Goal: Task Accomplishment & Management: Manage account settings

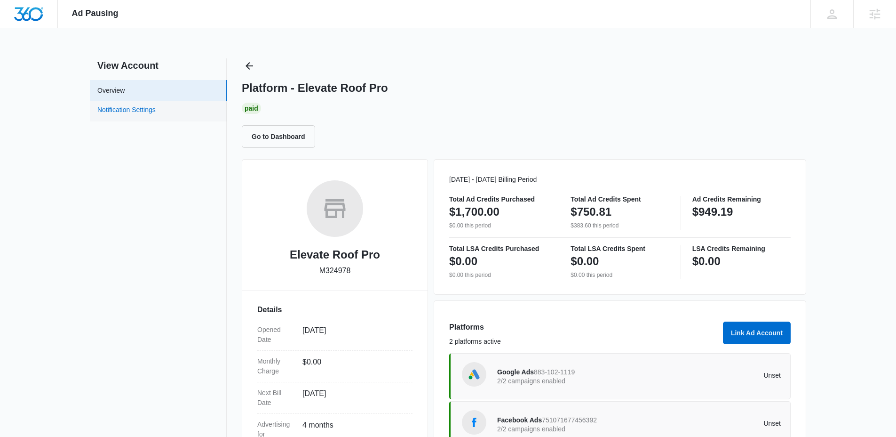
click at [130, 112] on link "Notification Settings" at bounding box center [126, 111] width 58 height 12
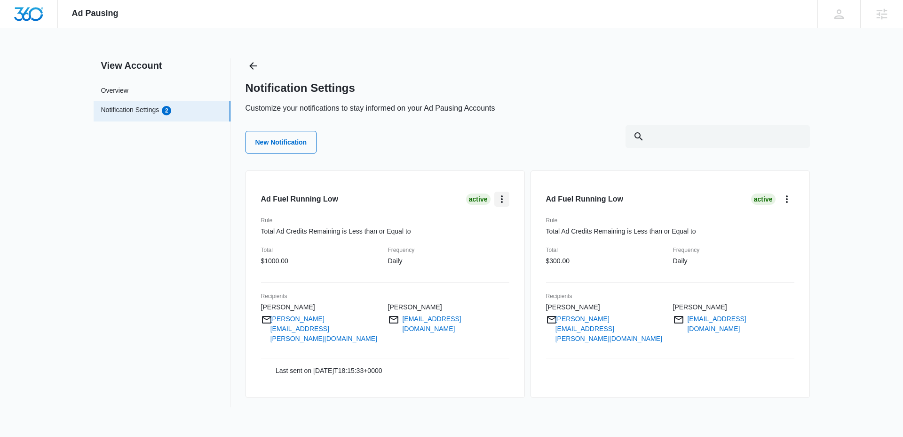
click at [501, 200] on icon "card.dropdown.label" at bounding box center [501, 198] width 11 height 11
click at [576, 158] on div "New Notification" at bounding box center [528, 142] width 564 height 34
click at [502, 202] on icon "card.dropdown.label" at bounding box center [502, 199] width 2 height 8
click at [516, 223] on div "Edit" at bounding box center [519, 225] width 27 height 7
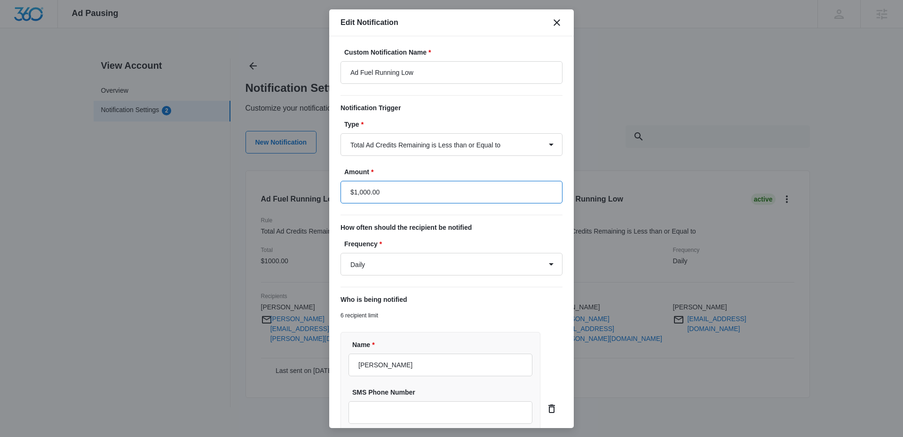
drag, startPoint x: 375, startPoint y: 192, endPoint x: 342, endPoint y: 192, distance: 32.9
click at [342, 192] on input "$1,000.00" at bounding box center [452, 192] width 222 height 23
drag, startPoint x: 400, startPoint y: 195, endPoint x: 335, endPoint y: 196, distance: 64.9
click at [335, 196] on div "Custom Notification Name * Ad Fuel Running Low Notification Trigger Type * Tota…" at bounding box center [451, 231] width 245 height 391
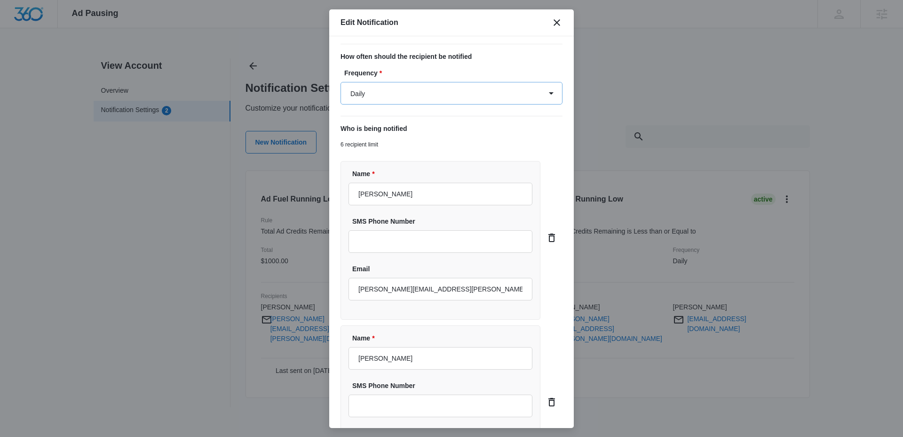
scroll to position [1, 0]
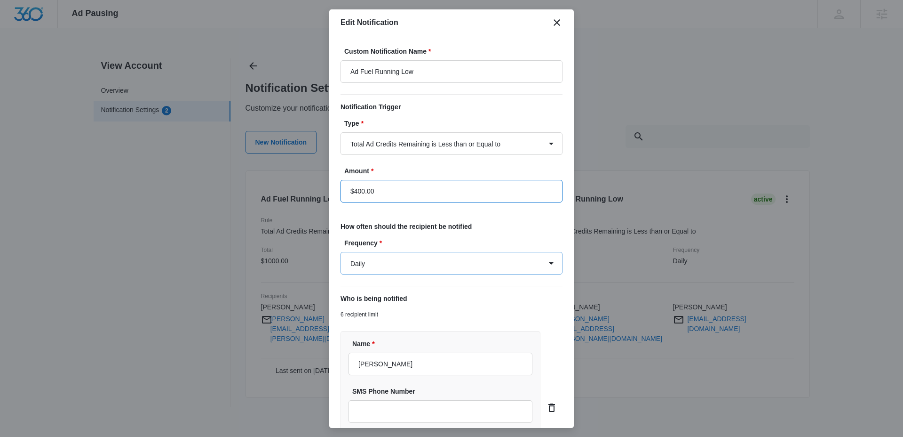
type input "$400.00"
click at [410, 269] on select "Daily Every Time" at bounding box center [452, 263] width 222 height 23
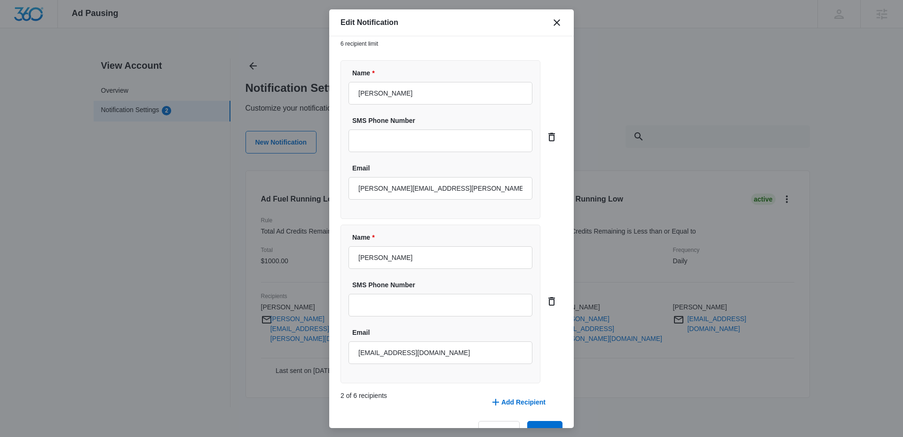
scroll to position [298, 0]
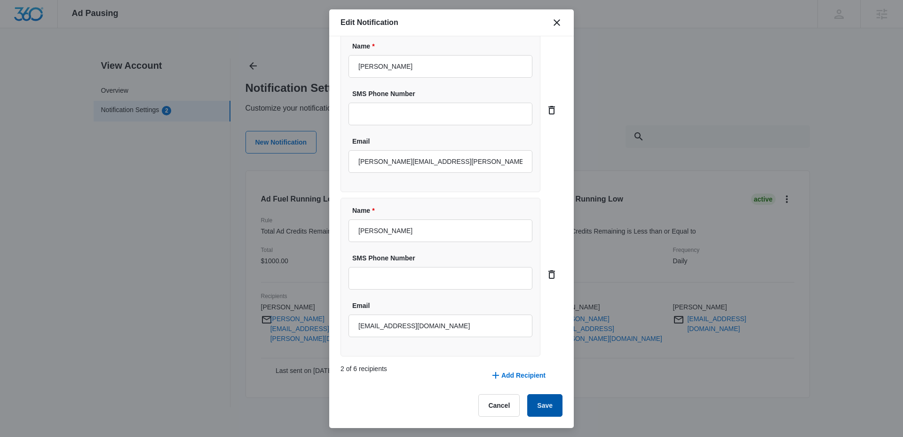
click at [538, 407] on button "Save" at bounding box center [544, 405] width 35 height 23
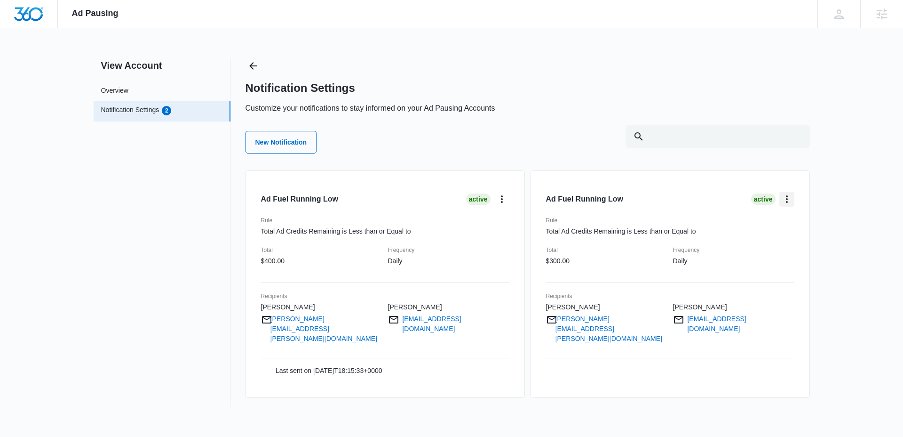
click at [787, 198] on icon "card.dropdown.label" at bounding box center [787, 199] width 2 height 8
click at [796, 223] on div "Edit" at bounding box center [804, 225] width 27 height 7
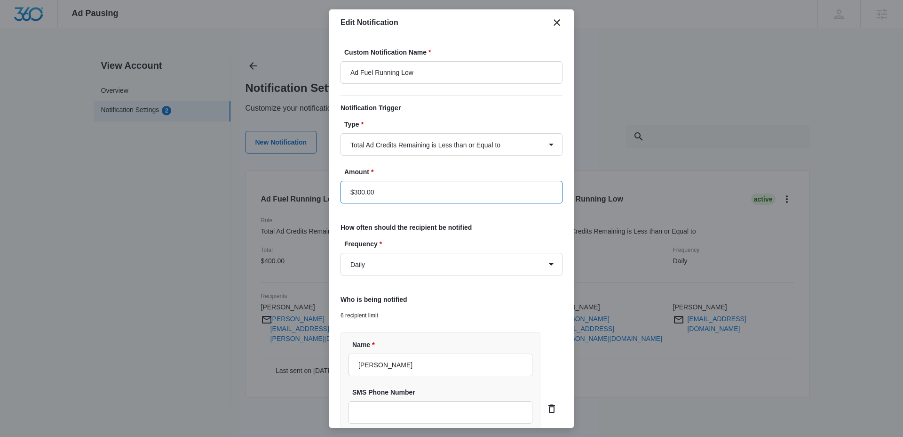
click at [457, 192] on input "$300.00" at bounding box center [452, 192] width 222 height 23
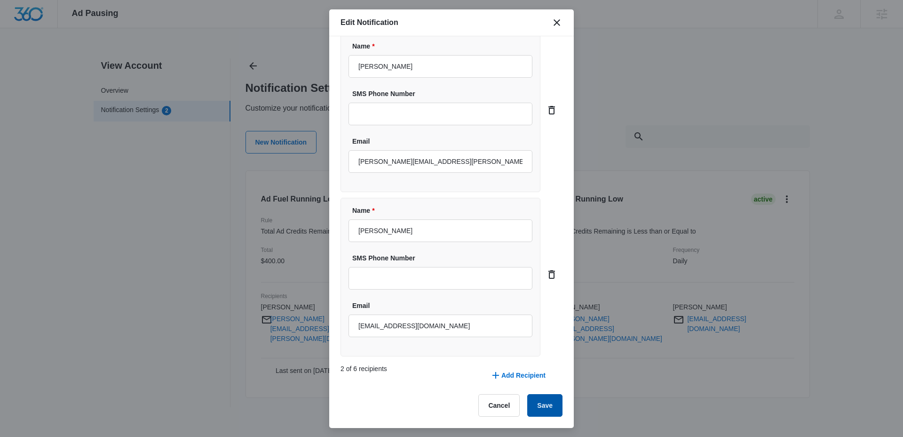
type input "$150.00"
click at [538, 405] on button "Save" at bounding box center [544, 405] width 35 height 23
